Goal: Information Seeking & Learning: Understand process/instructions

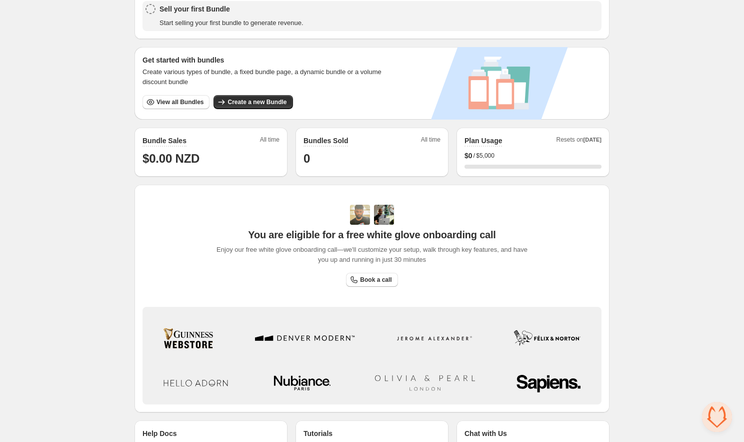
scroll to position [147, 0]
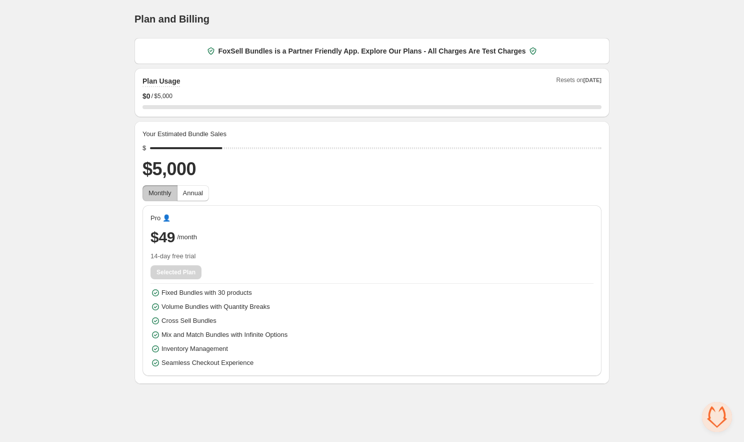
click at [672, 192] on div "Home Bundles Analytics Plan and Billing Plan and Billing. This page is ready Pl…" at bounding box center [372, 192] width 744 height 384
click at [719, 420] on span "Open chat" at bounding box center [717, 417] width 30 height 30
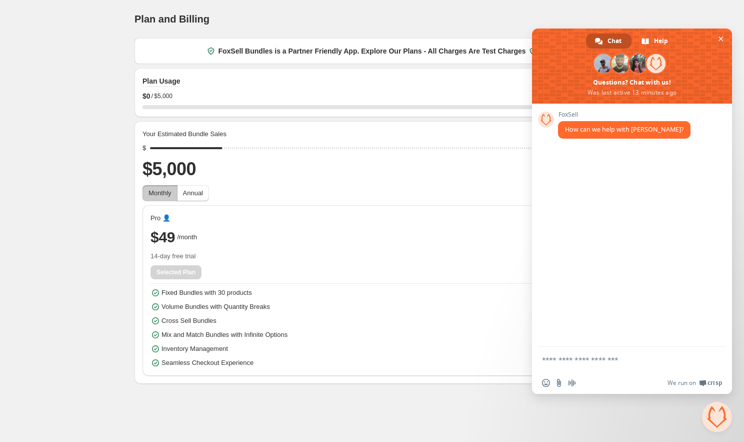
click at [719, 420] on span "Close chat" at bounding box center [717, 417] width 30 height 30
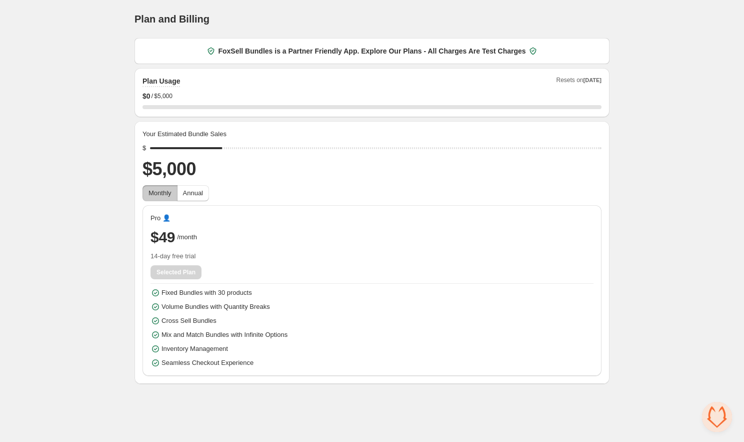
click at [719, 420] on span "Close chat" at bounding box center [717, 417] width 30 height 30
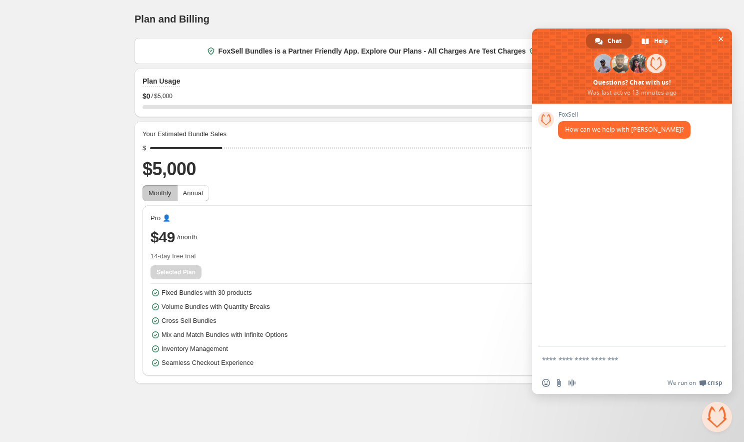
click at [604, 404] on body "Home Bundles Analytics Plan and Billing Plan and Billing. This page is ready Pl…" at bounding box center [372, 221] width 744 height 442
click at [706, 414] on span "Close chat" at bounding box center [717, 417] width 30 height 30
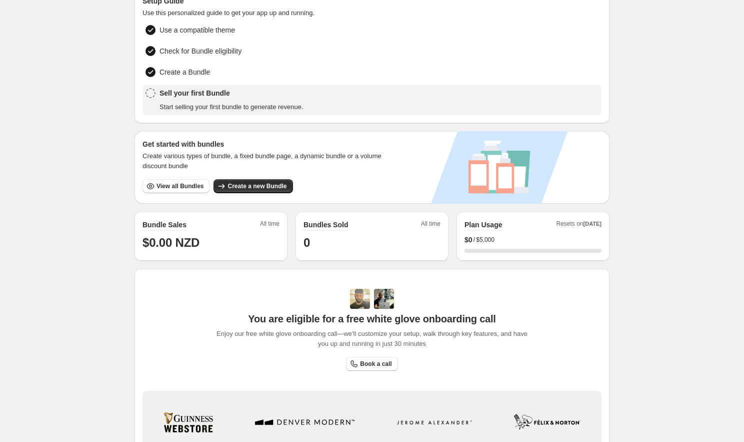
scroll to position [201, 0]
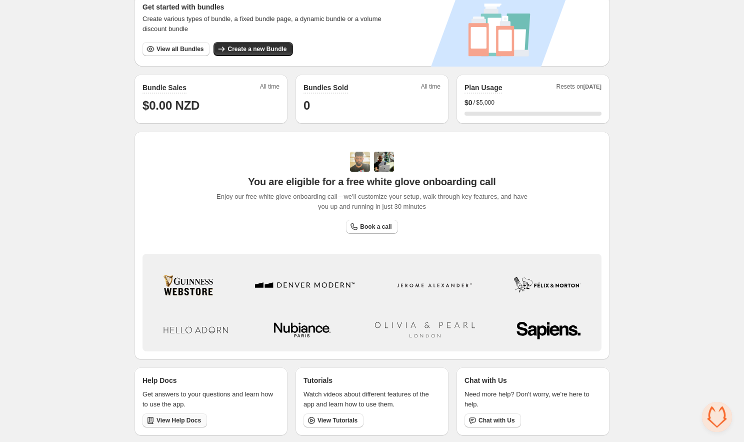
click at [194, 418] on span "View Help Docs" at bounding box center [179, 420] width 45 height 8
